Goal: Task Accomplishment & Management: Use online tool/utility

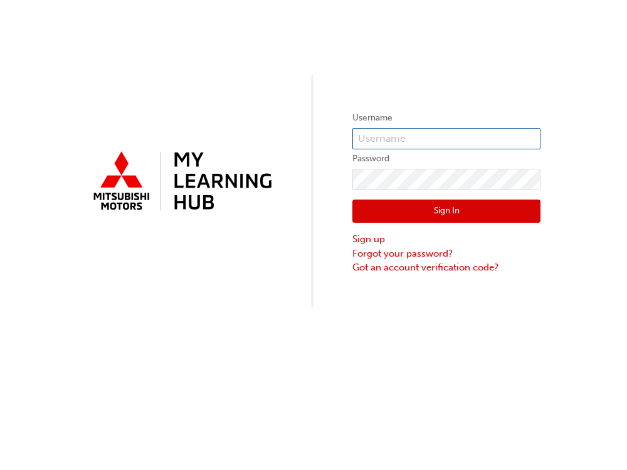
type input "[PERSON_NAME][EMAIL_ADDRESS][PERSON_NAME][DOMAIN_NAME]"
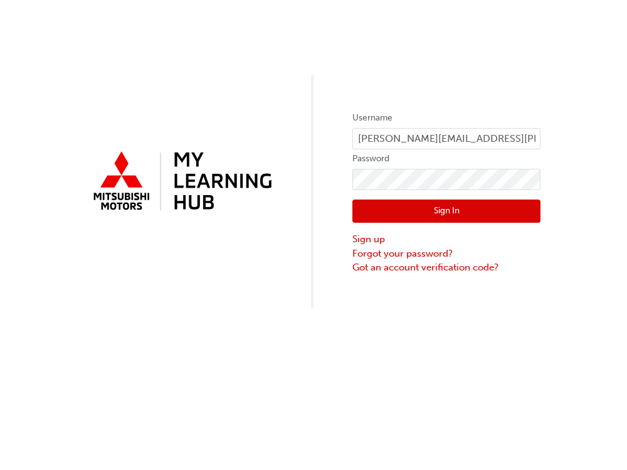
click at [412, 219] on button "Sign In" at bounding box center [447, 212] width 188 height 24
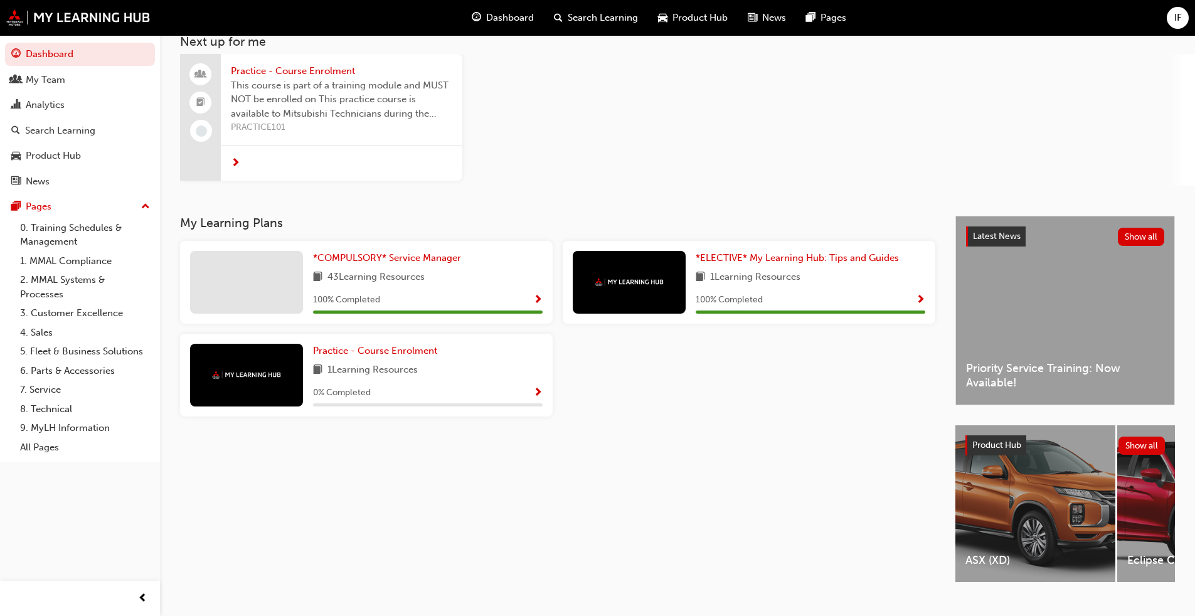
scroll to position [104, 0]
